Goal: Task Accomplishment & Management: Use online tool/utility

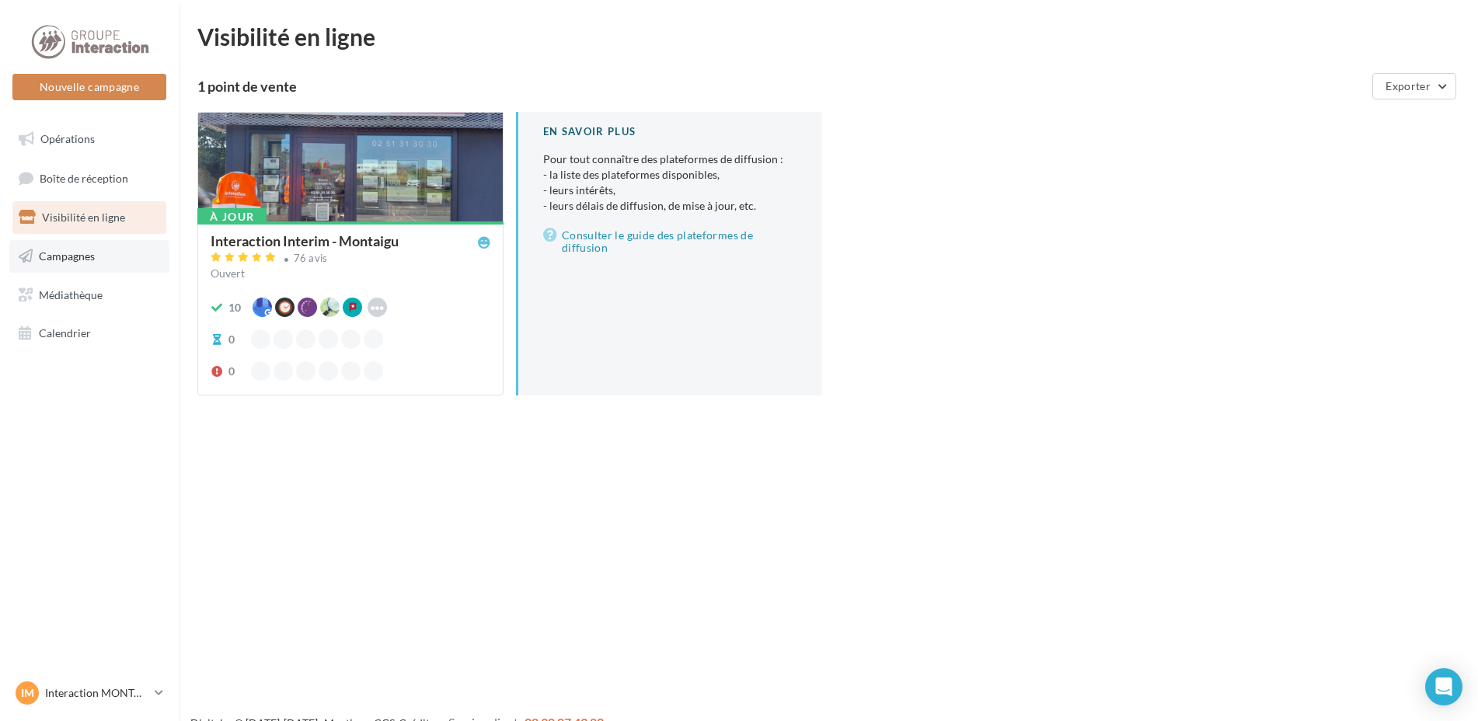
click at [64, 249] on span "Campagnes" at bounding box center [67, 255] width 56 height 13
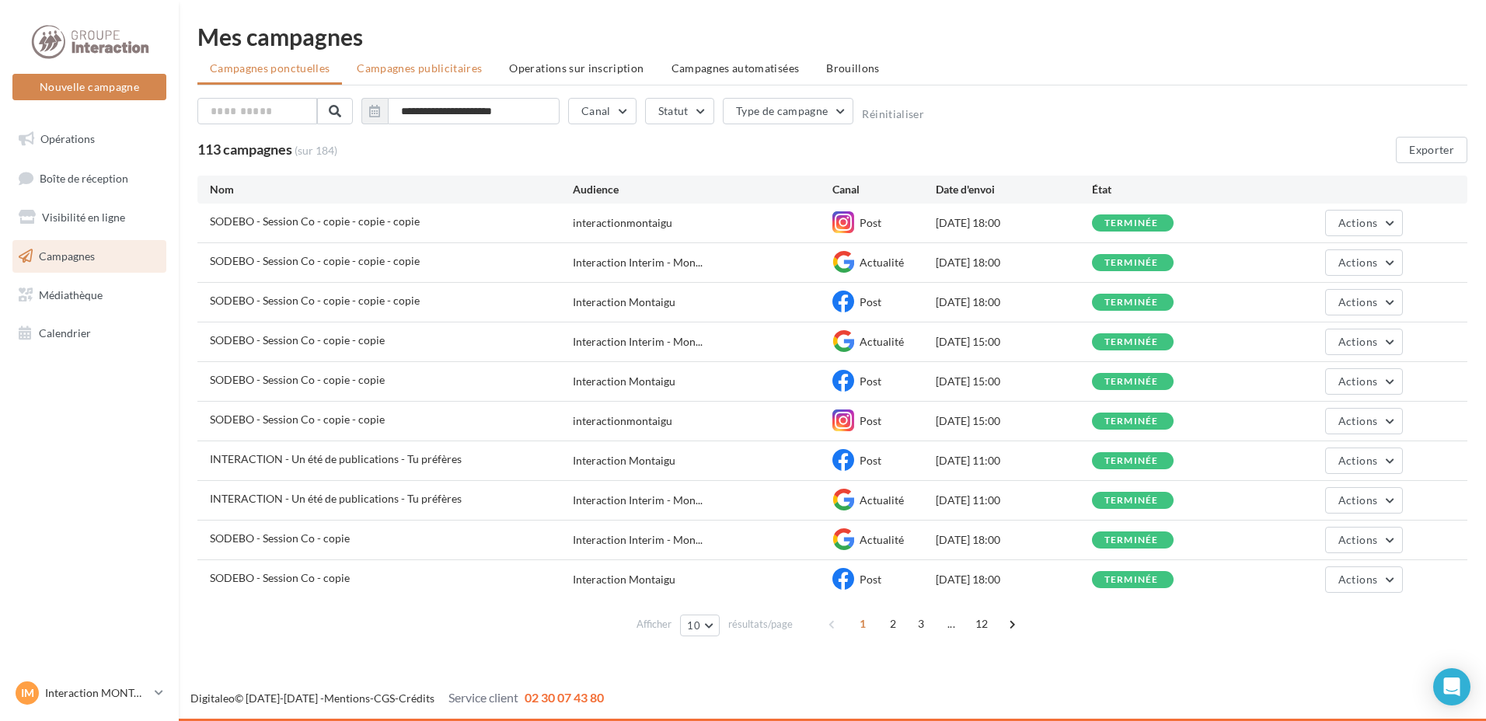
click at [415, 65] on span "Campagnes publicitaires" at bounding box center [419, 67] width 125 height 13
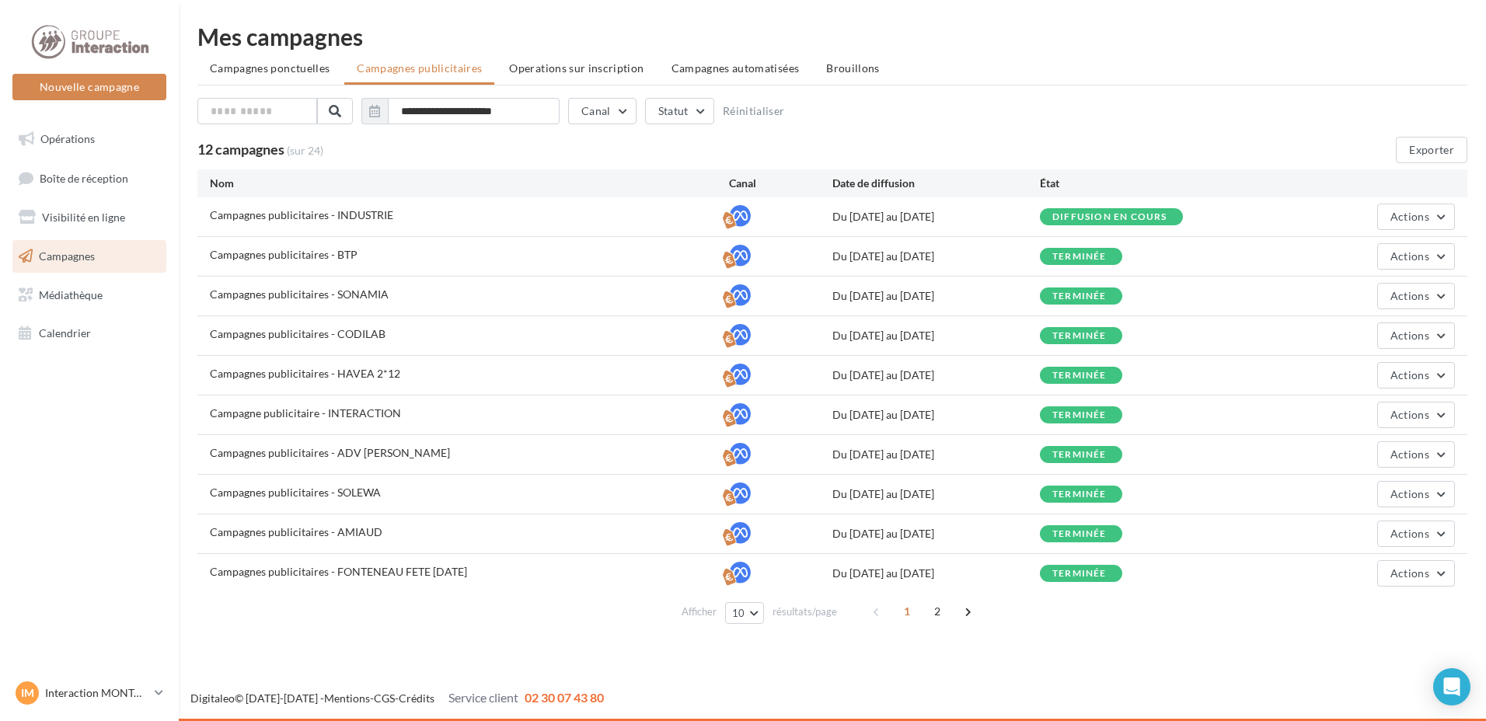
click at [253, 75] on li "Campagnes ponctuelles" at bounding box center [269, 68] width 145 height 28
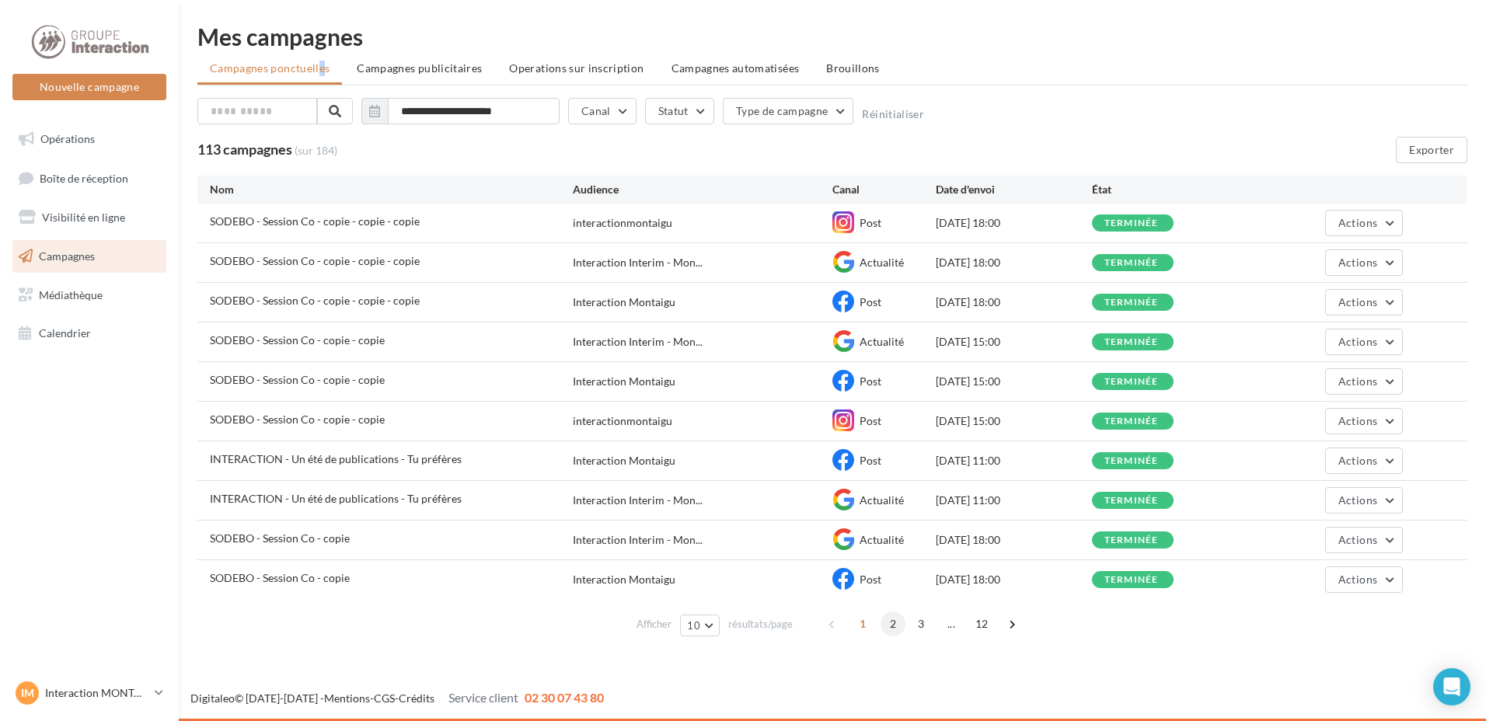
click at [886, 622] on span "2" at bounding box center [892, 624] width 25 height 25
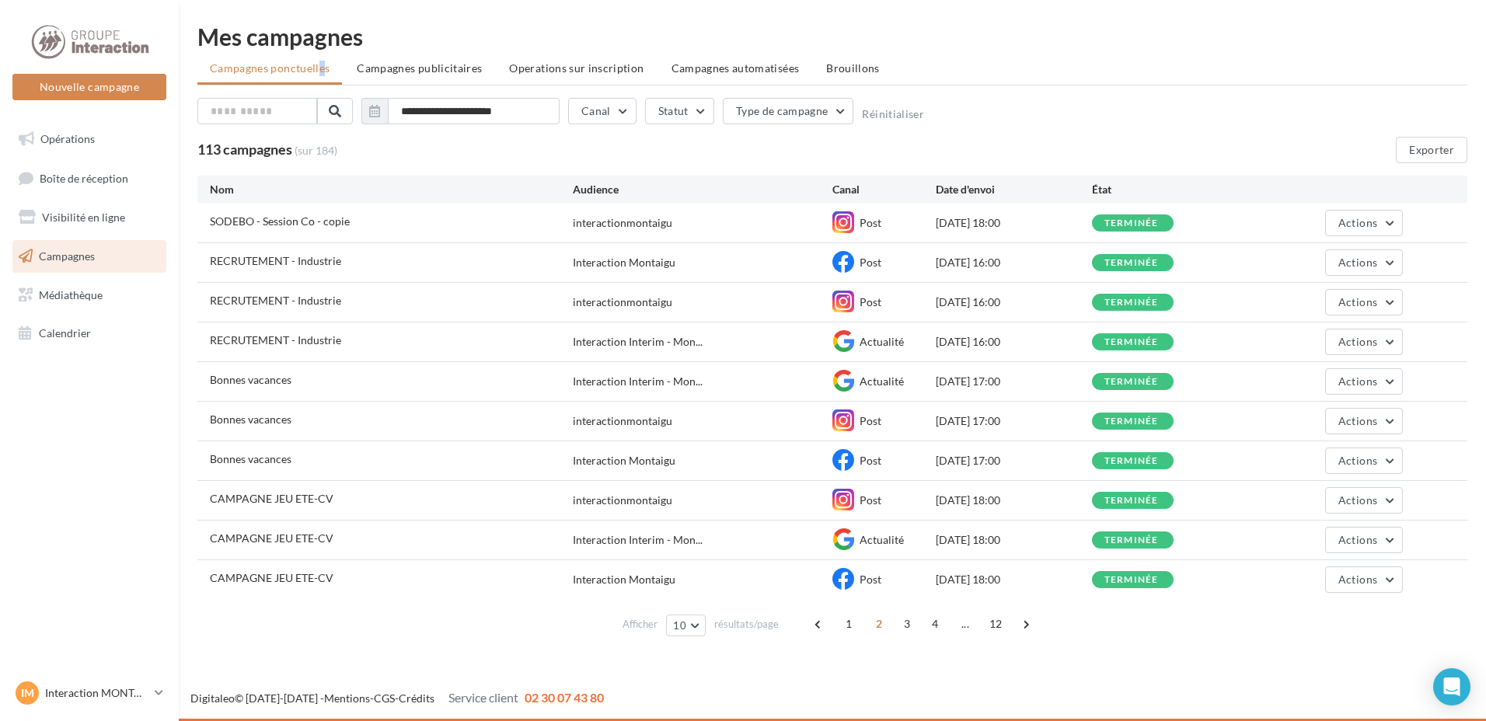
click at [905, 625] on span "3" at bounding box center [906, 624] width 25 height 25
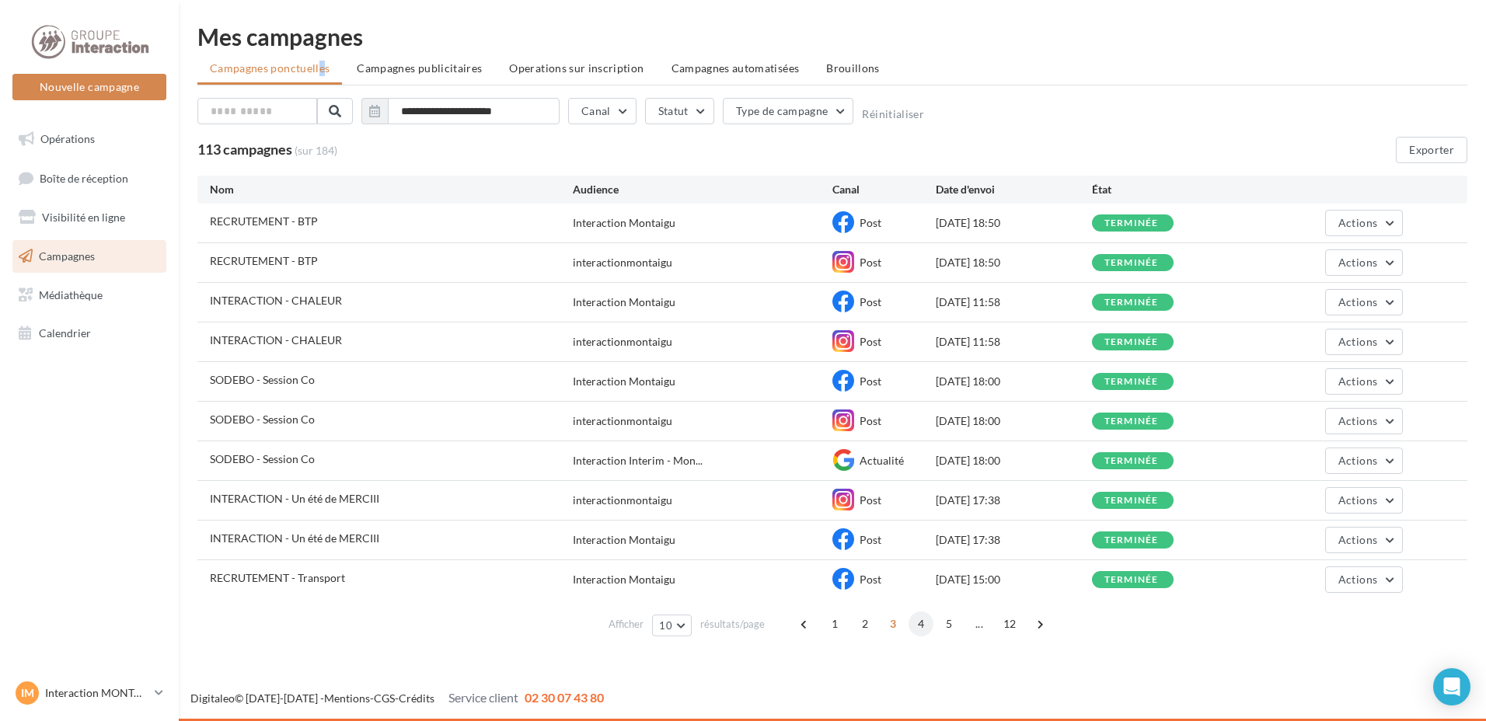
click at [921, 623] on span "4" at bounding box center [920, 624] width 25 height 25
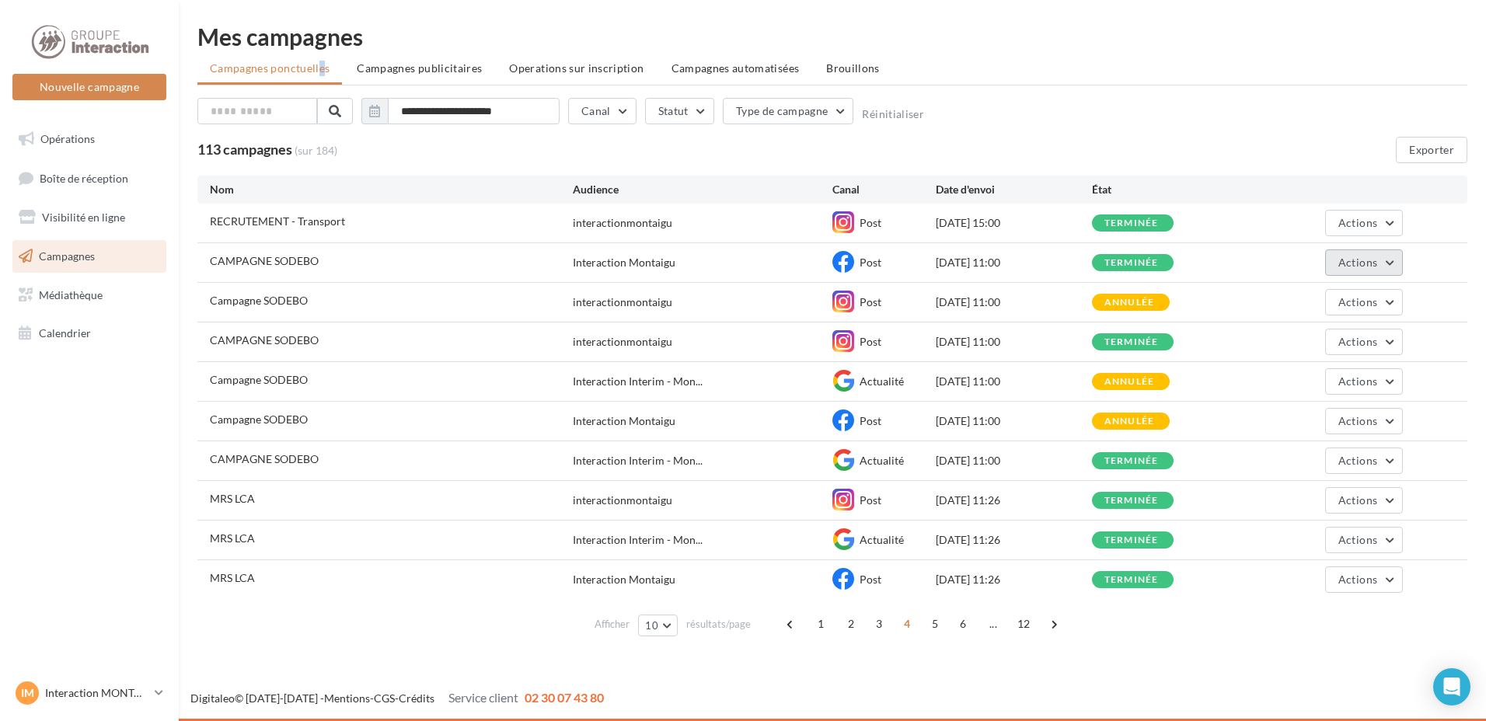
click at [1388, 263] on button "Actions" at bounding box center [1364, 262] width 78 height 26
click at [1313, 299] on button "Voir les résultats" at bounding box center [1324, 299] width 155 height 40
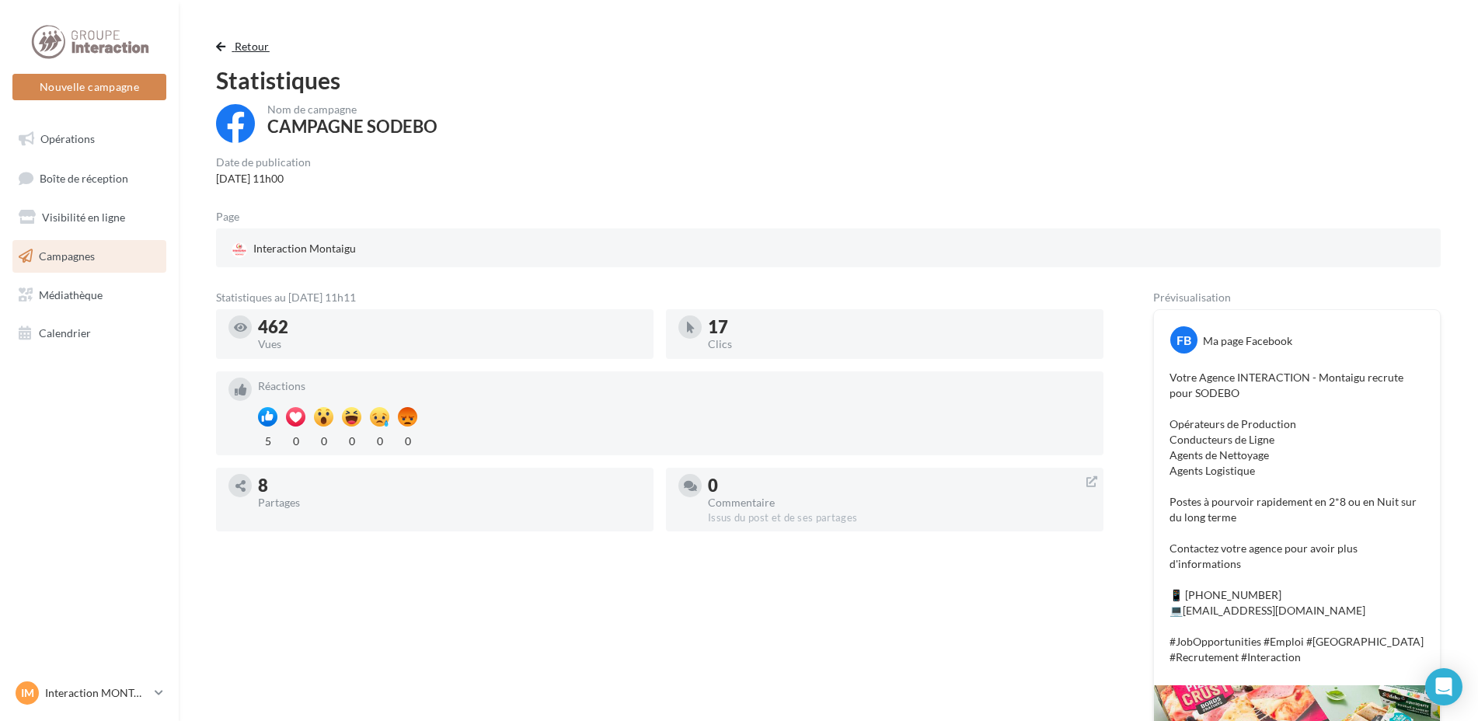
click at [221, 46] on span "button" at bounding box center [220, 46] width 9 height 11
